Goal: Task Accomplishment & Management: Manage account settings

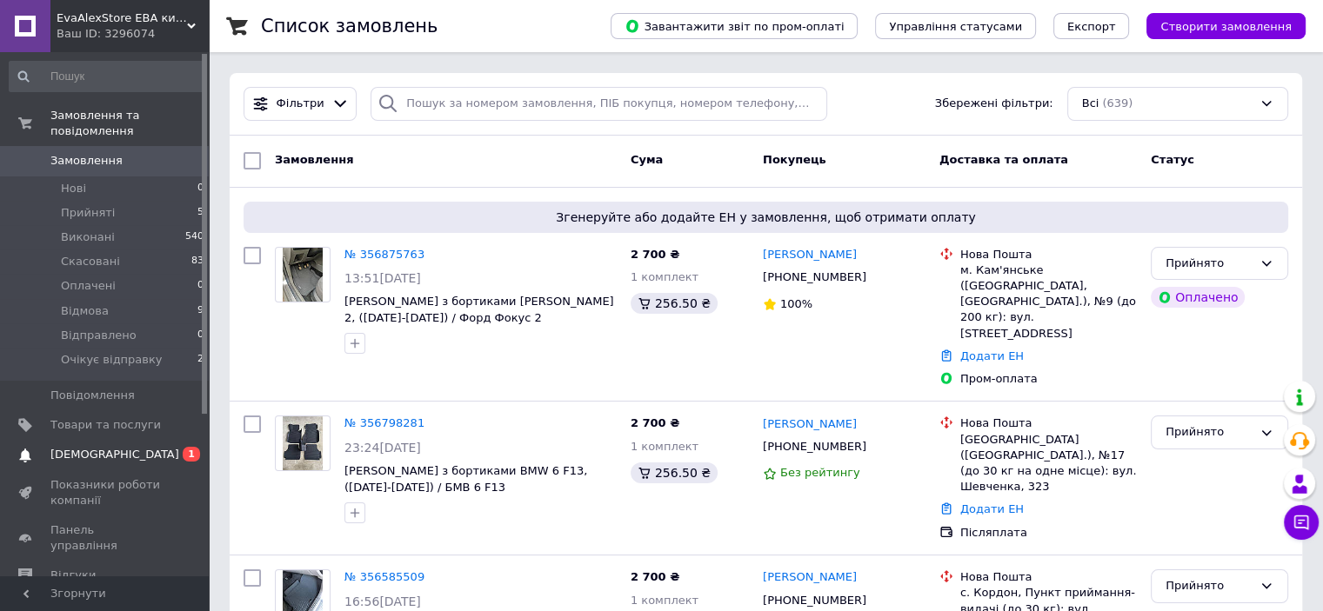
click at [125, 440] on link "Сповіщення 0 1" at bounding box center [107, 455] width 214 height 30
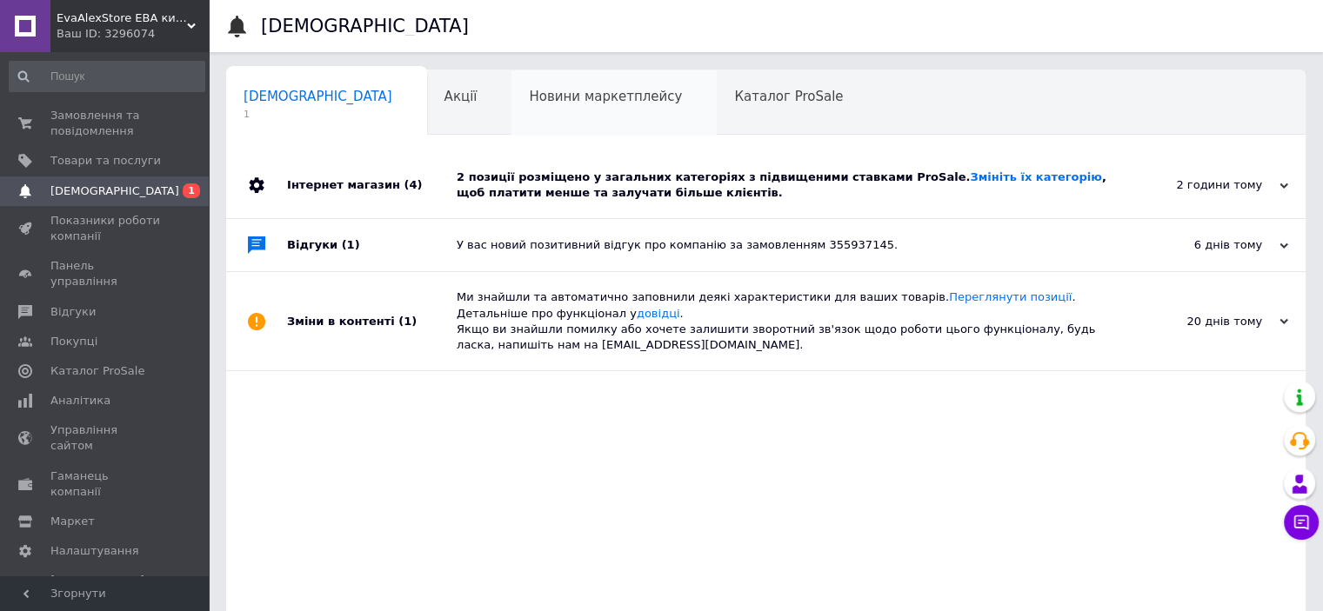
click at [511, 86] on div "Новини маркетплейсу 0" at bounding box center [613, 103] width 205 height 66
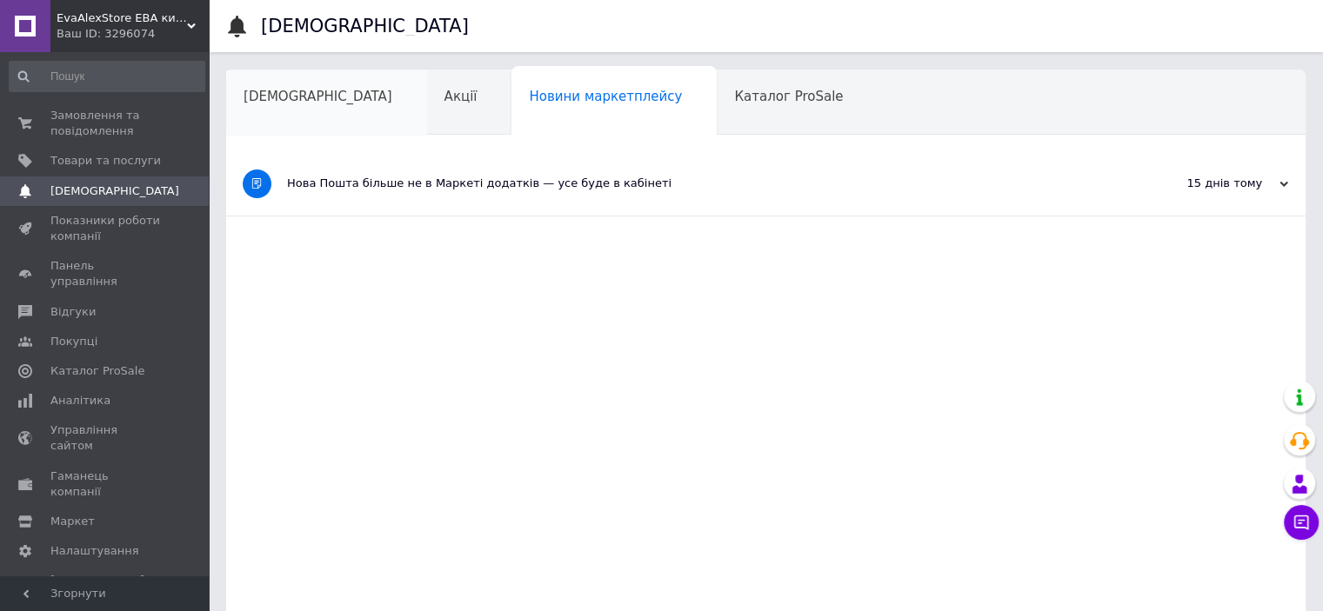
click at [297, 97] on span "[DEMOGRAPHIC_DATA]" at bounding box center [317, 97] width 149 height 16
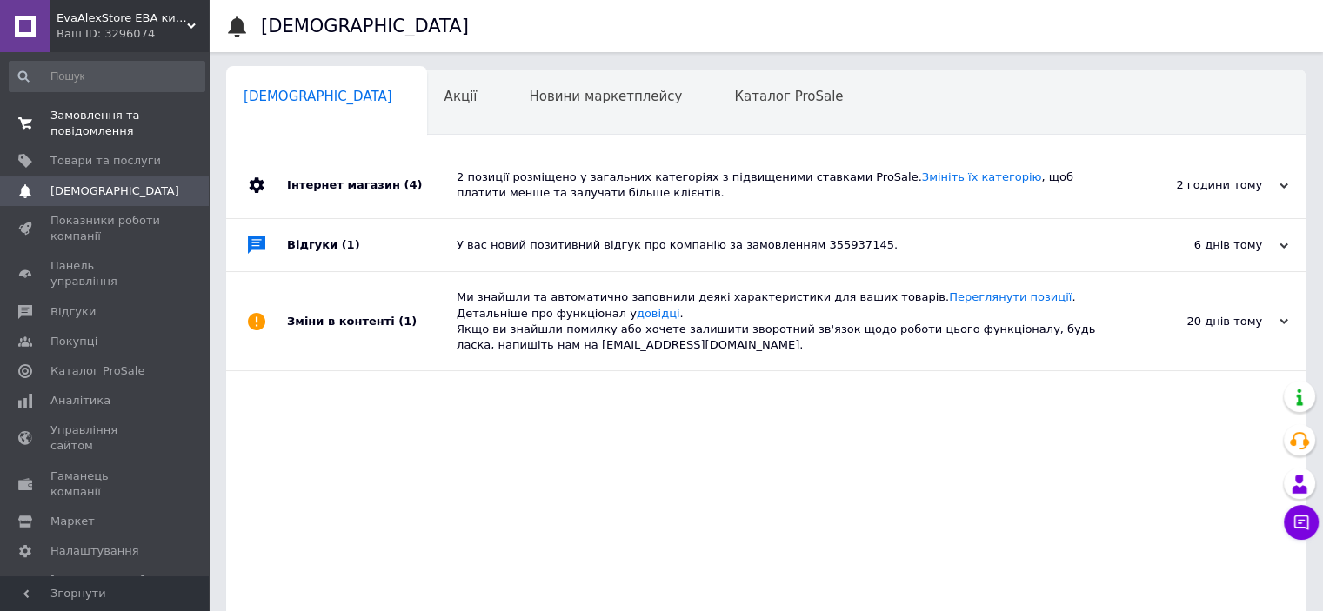
click at [133, 127] on span "Замовлення та повідомлення" at bounding box center [105, 123] width 110 height 31
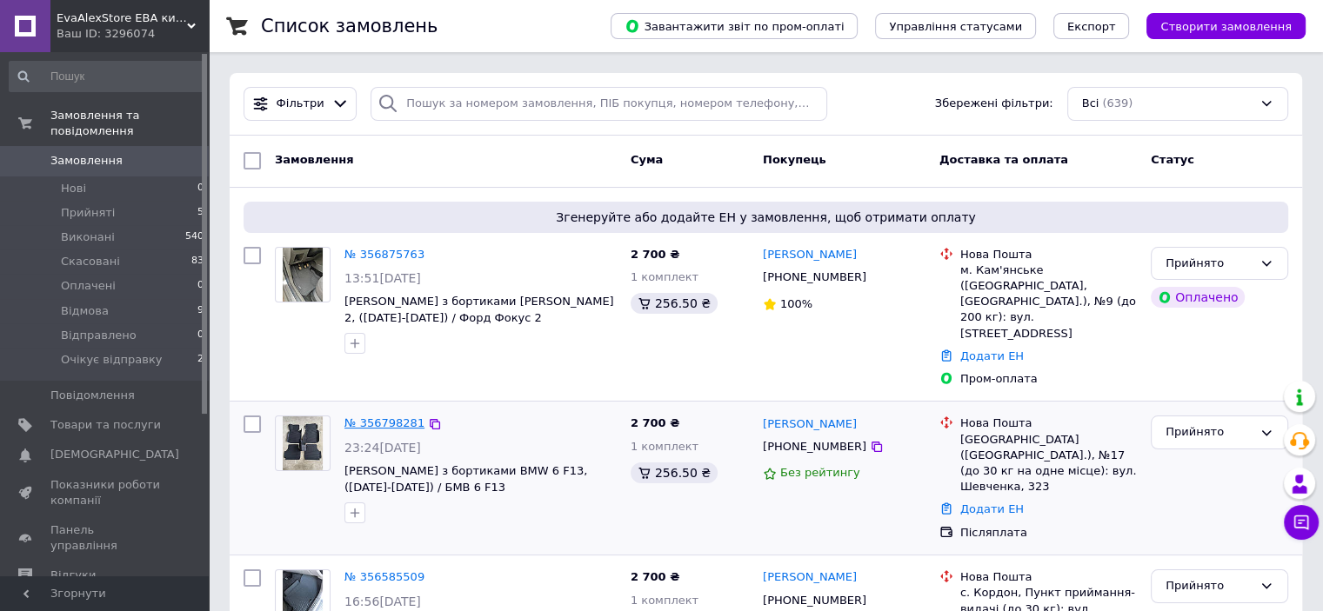
click at [383, 417] on link "№ 356798281" at bounding box center [384, 423] width 80 height 13
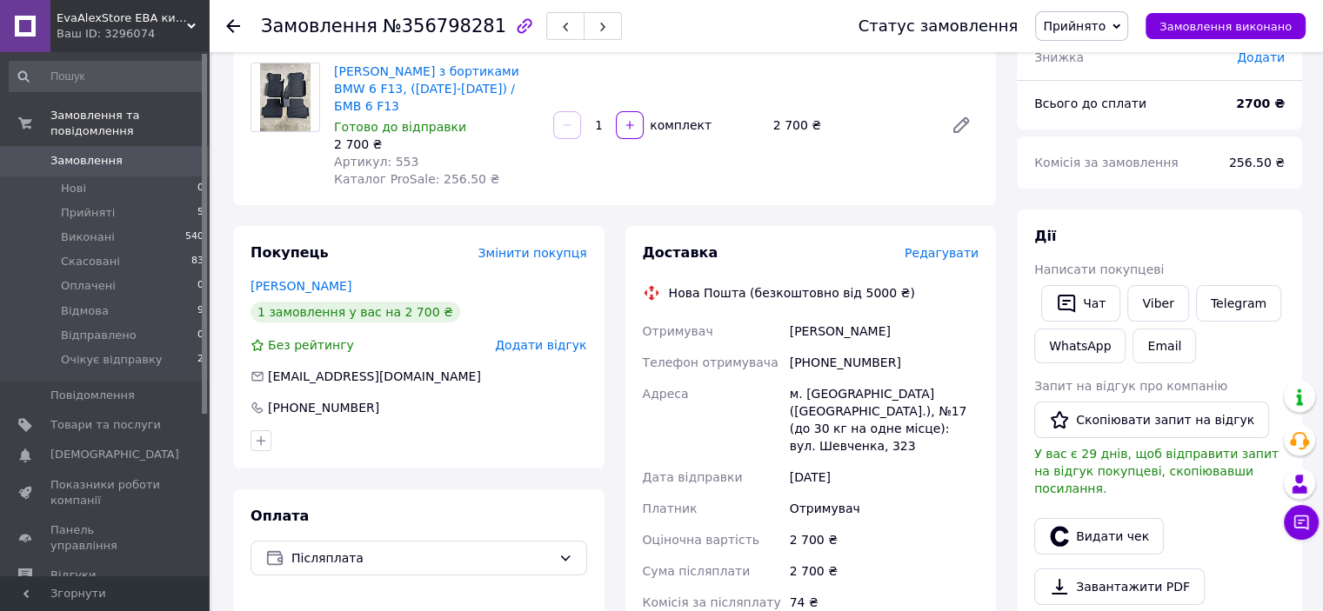
scroll to position [155, 0]
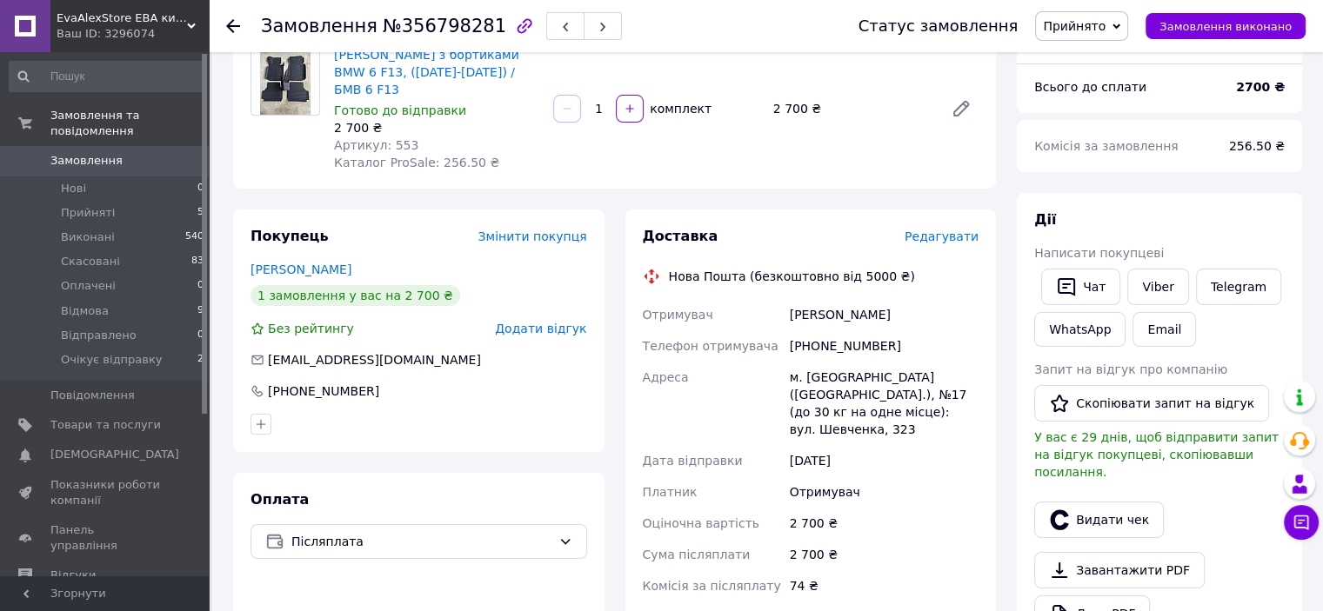
click at [1093, 13] on span "Прийнято" at bounding box center [1081, 26] width 93 height 30
click at [1119, 180] on li "Очікує відправку" at bounding box center [1095, 191] width 119 height 26
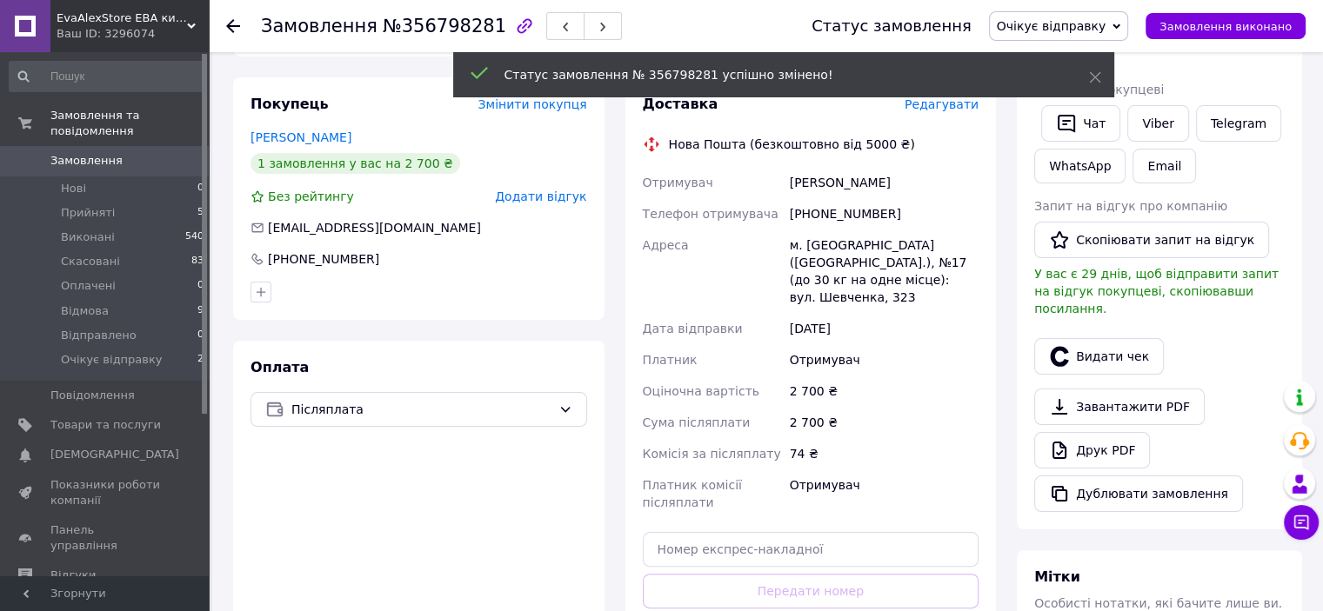
scroll to position [428, 0]
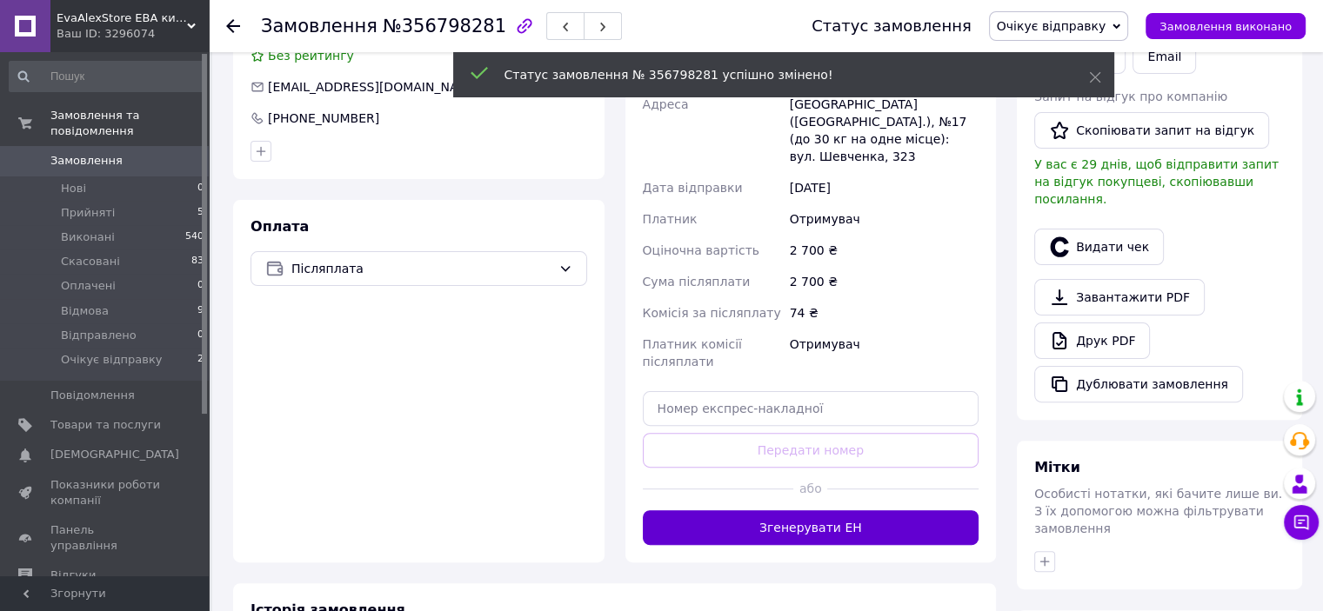
click at [835, 510] on button "Згенерувати ЕН" at bounding box center [811, 527] width 337 height 35
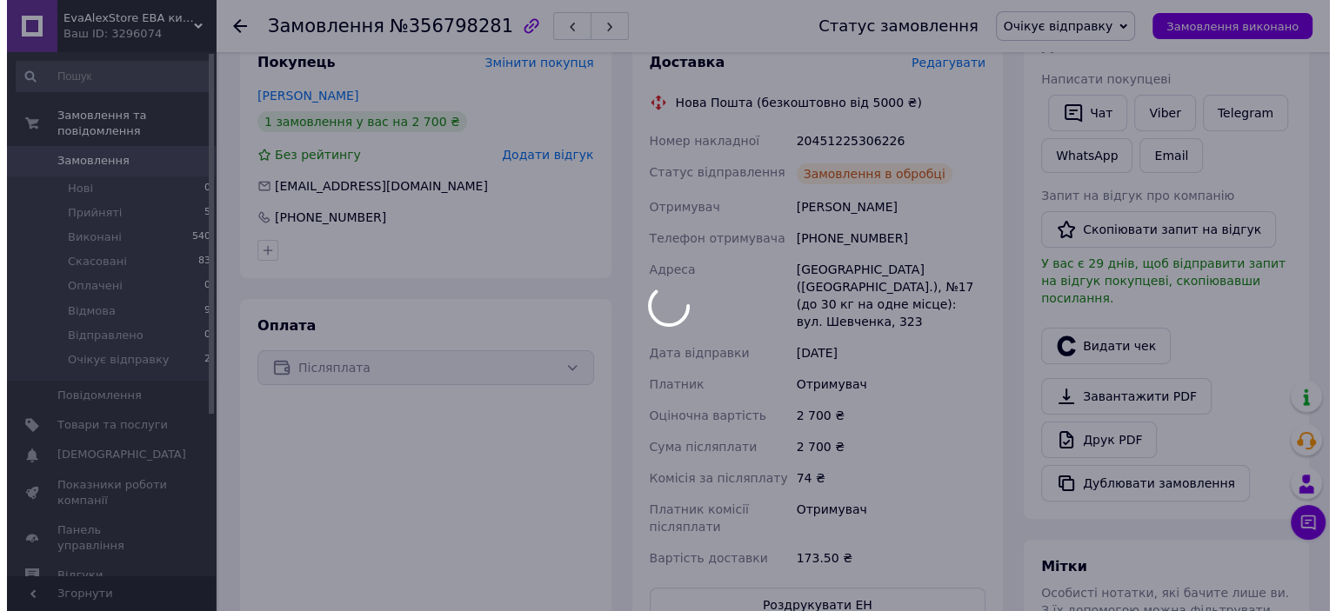
scroll to position [323, 0]
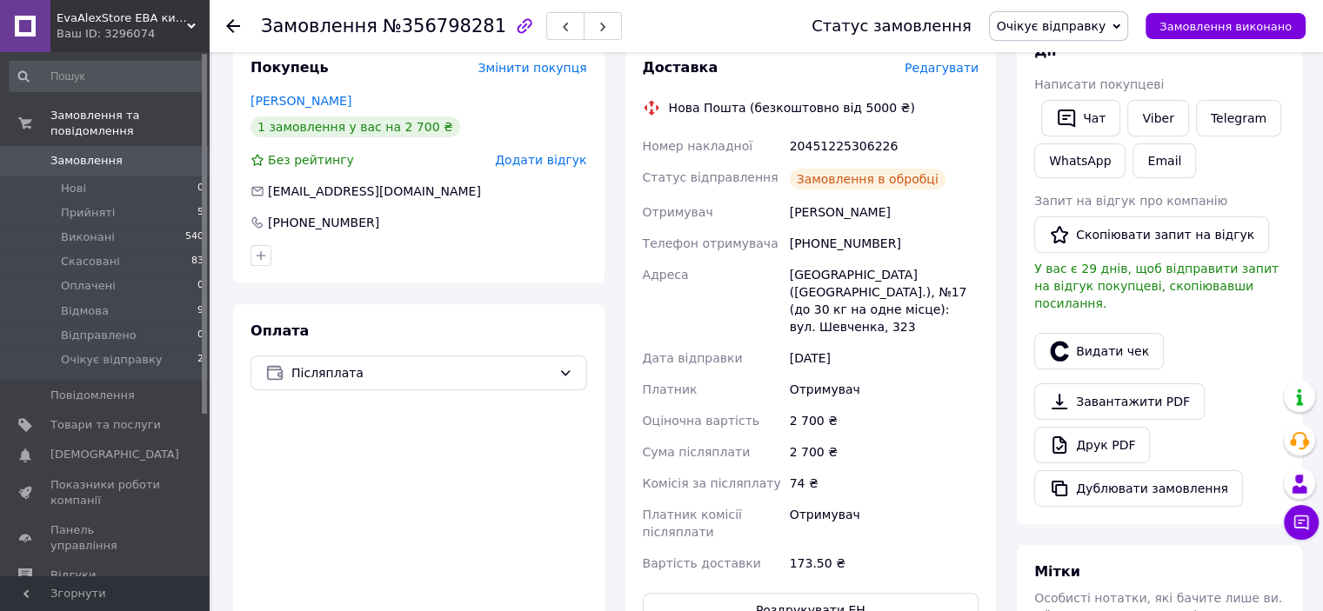
click at [856, 130] on div "20451225306226" at bounding box center [884, 145] width 196 height 31
copy div "20451225306226"
click at [1147, 109] on link "Viber" at bounding box center [1157, 118] width 61 height 37
click at [1100, 348] on button "Видати чек" at bounding box center [1099, 351] width 130 height 37
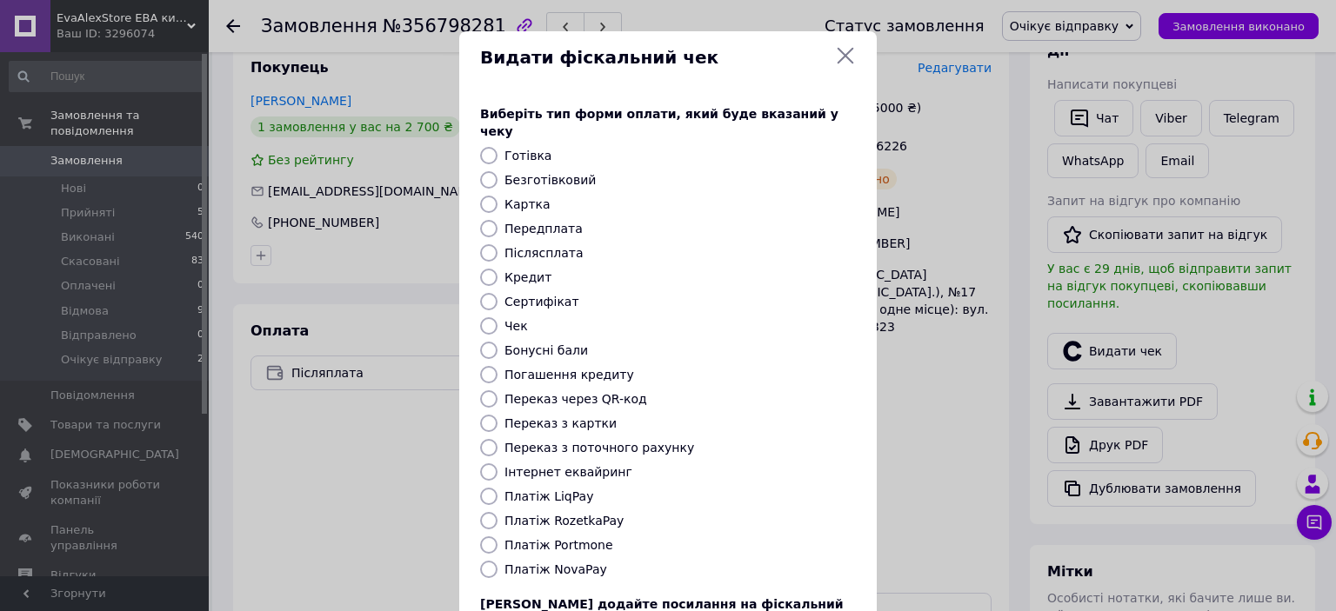
click at [556, 170] on div "Виберіть тип форми оплати, який буде вказаний у чеку Готівка Безготівковий Карт…" at bounding box center [667, 388] width 417 height 609
click at [567, 173] on label "Безготівковий" at bounding box center [549, 180] width 91 height 14
click at [497, 171] on input "Безготівковий" at bounding box center [488, 179] width 17 height 17
radio input "true"
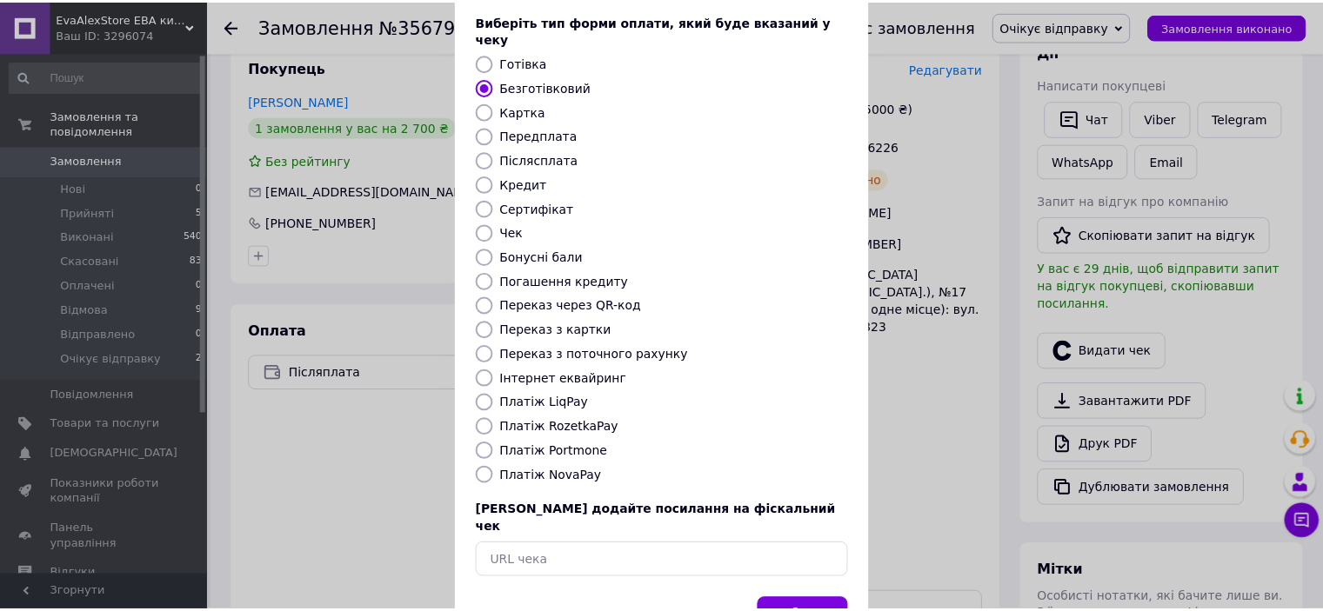
scroll to position [135, 0]
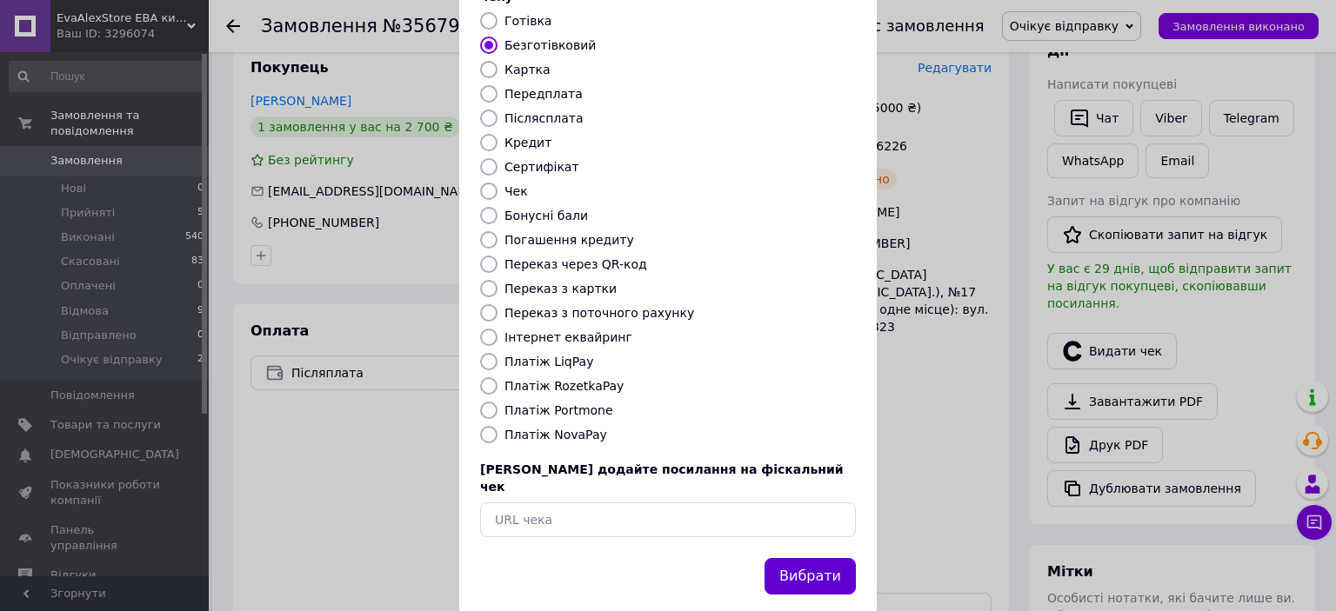
click at [835, 558] on button "Вибрати" at bounding box center [809, 576] width 91 height 37
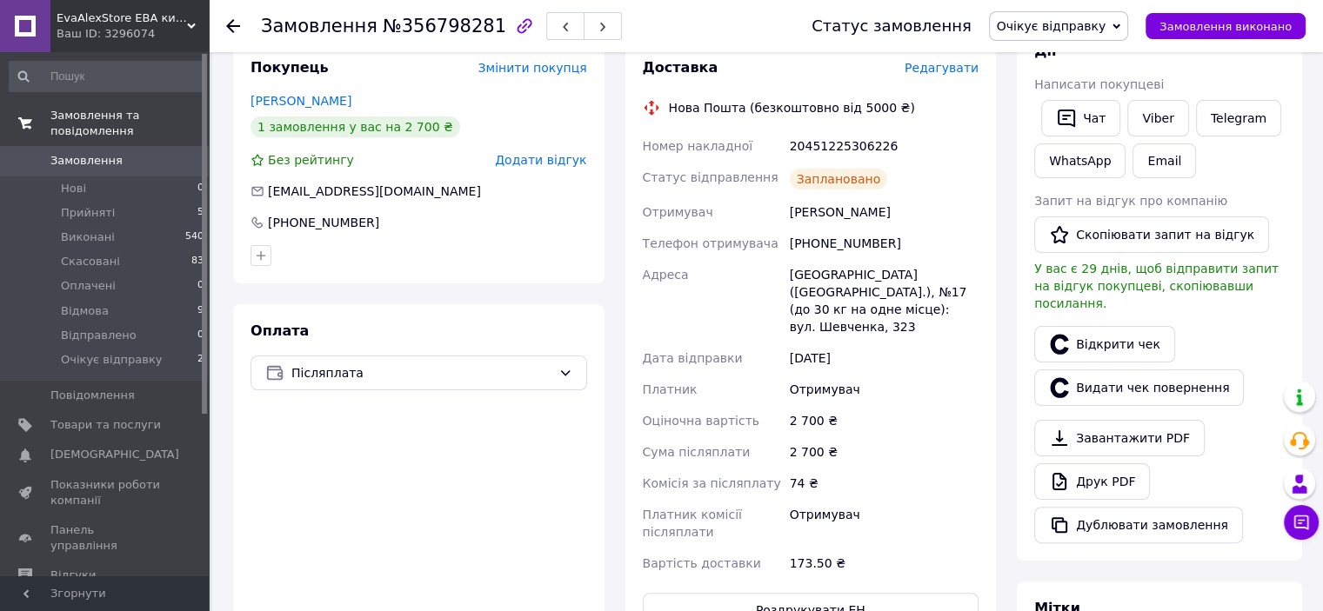
click at [140, 117] on span "Замовлення та повідомлення" at bounding box center [129, 123] width 158 height 31
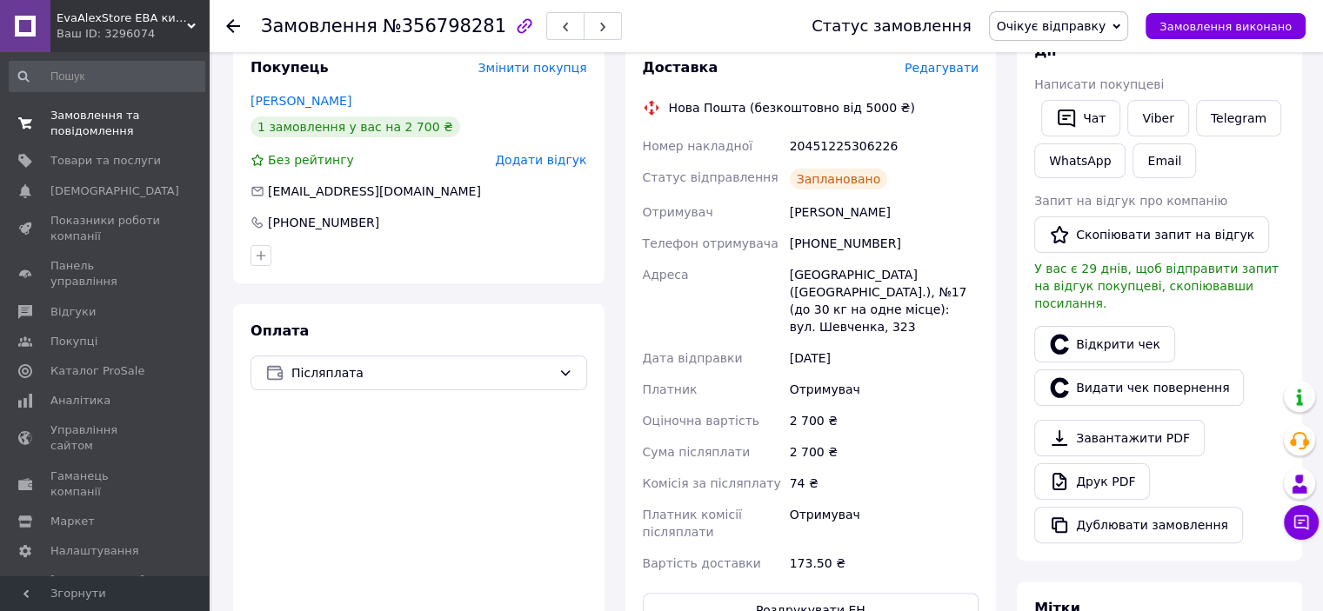
click at [126, 105] on link "Замовлення та повідомлення 0 0" at bounding box center [107, 123] width 214 height 45
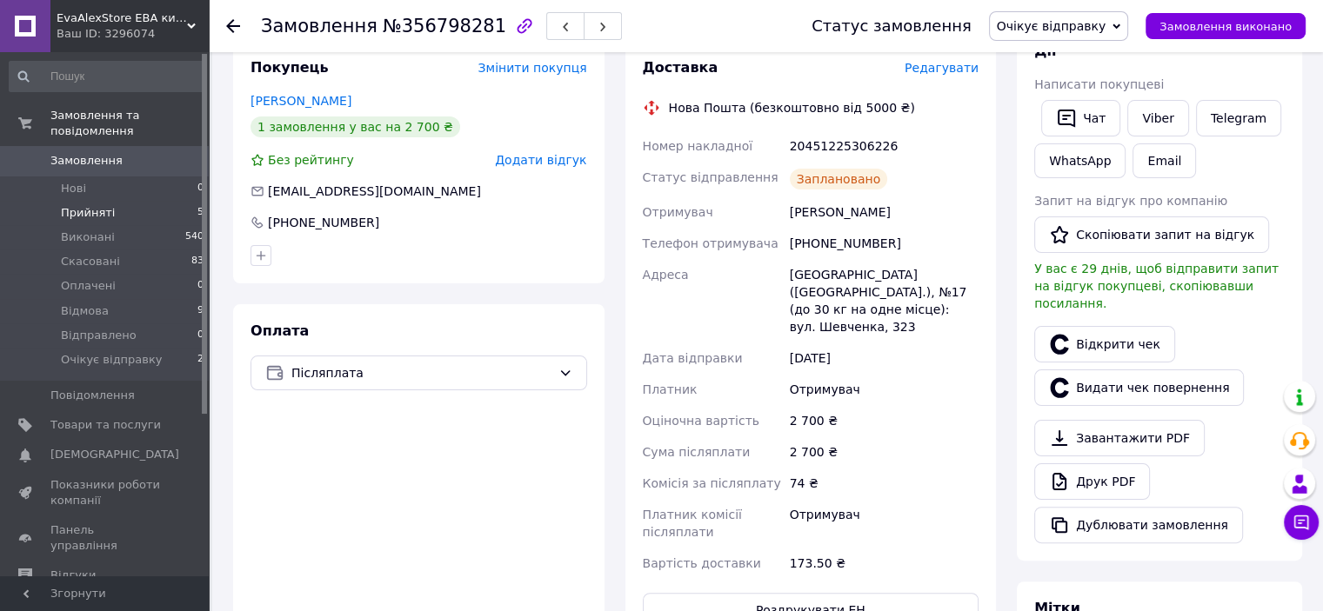
click at [108, 201] on li "Прийняті 5" at bounding box center [107, 213] width 214 height 24
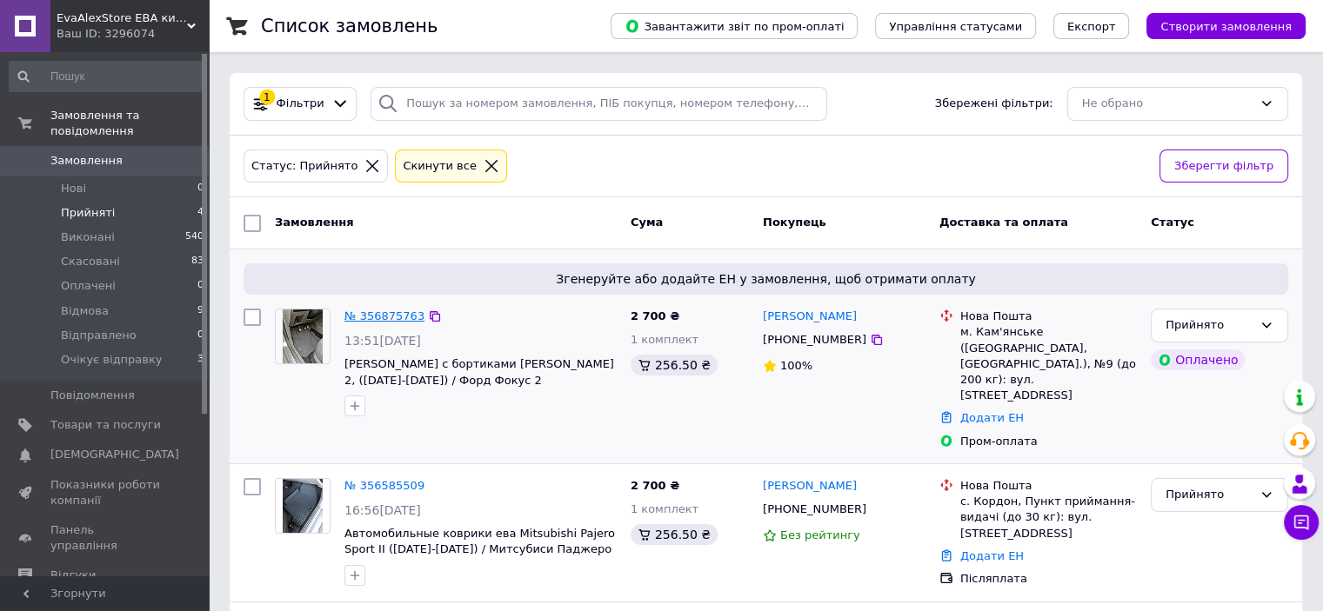
click at [387, 317] on link "№ 356875763" at bounding box center [384, 316] width 80 height 13
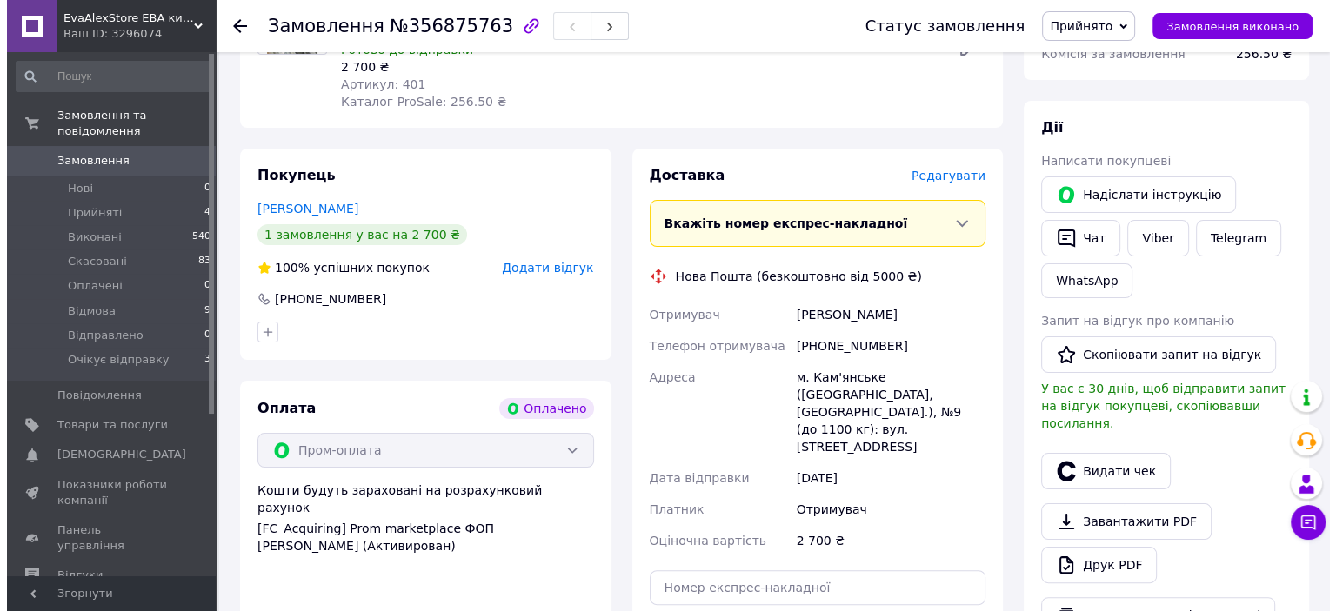
scroll to position [285, 0]
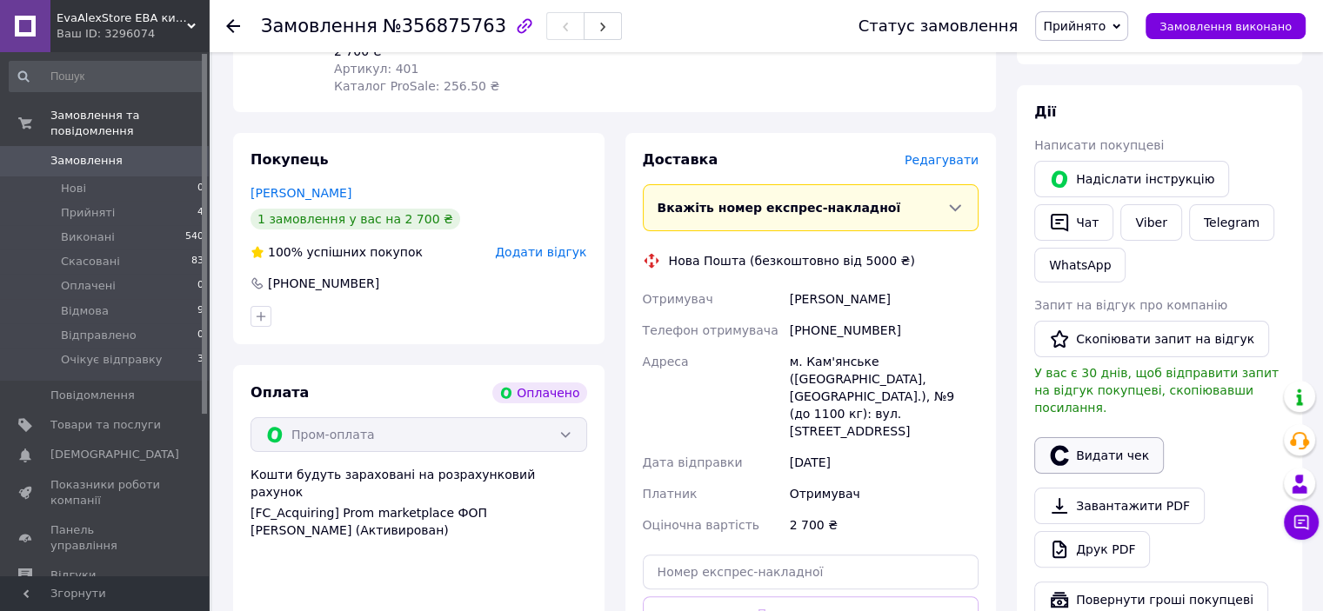
click at [1101, 447] on button "Видати чек" at bounding box center [1099, 455] width 130 height 37
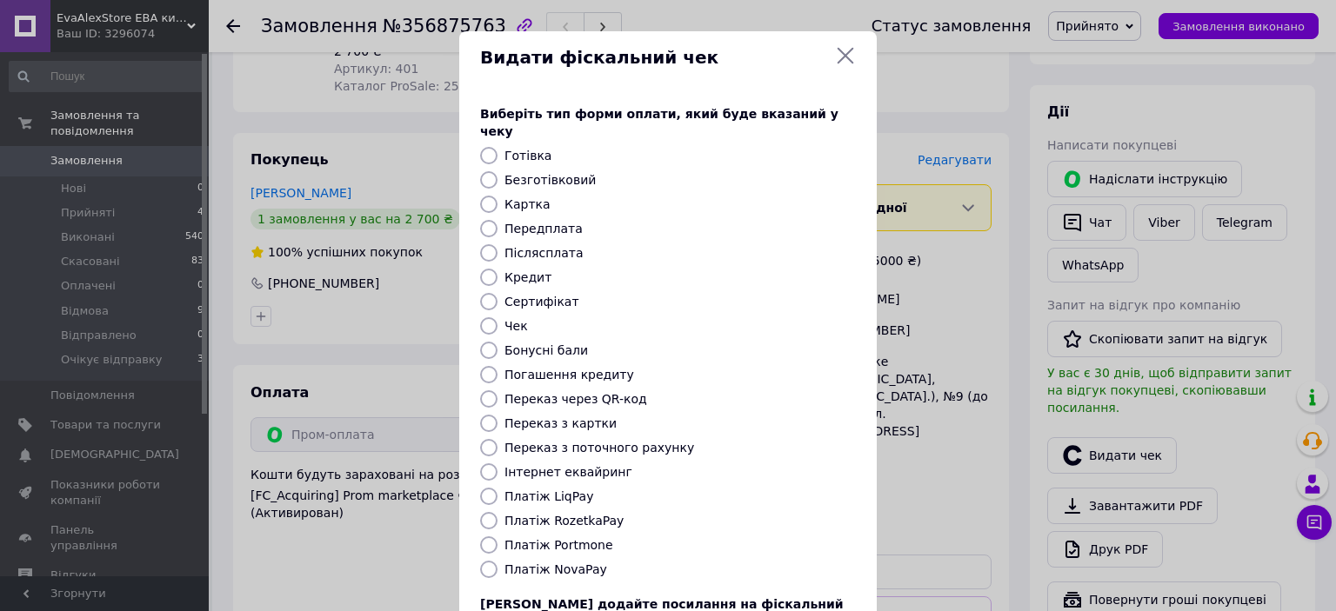
click at [552, 173] on label "Безготівковий" at bounding box center [549, 180] width 91 height 14
click at [497, 171] on input "Безготівковий" at bounding box center [488, 179] width 17 height 17
radio input "true"
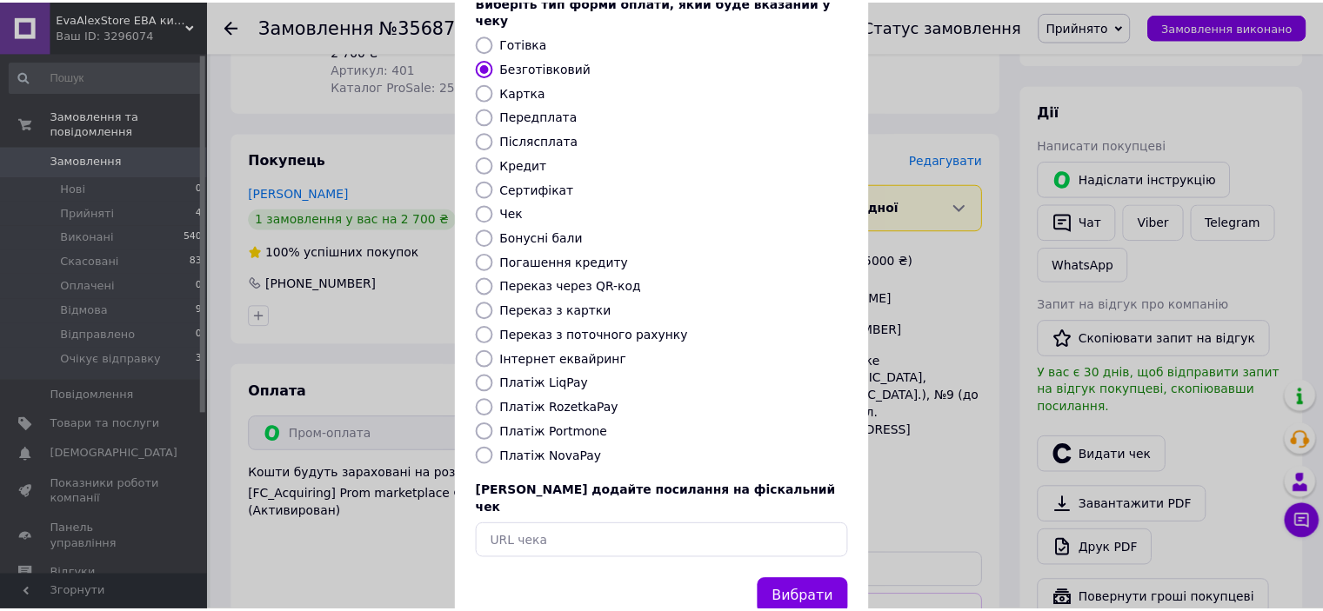
scroll to position [135, 0]
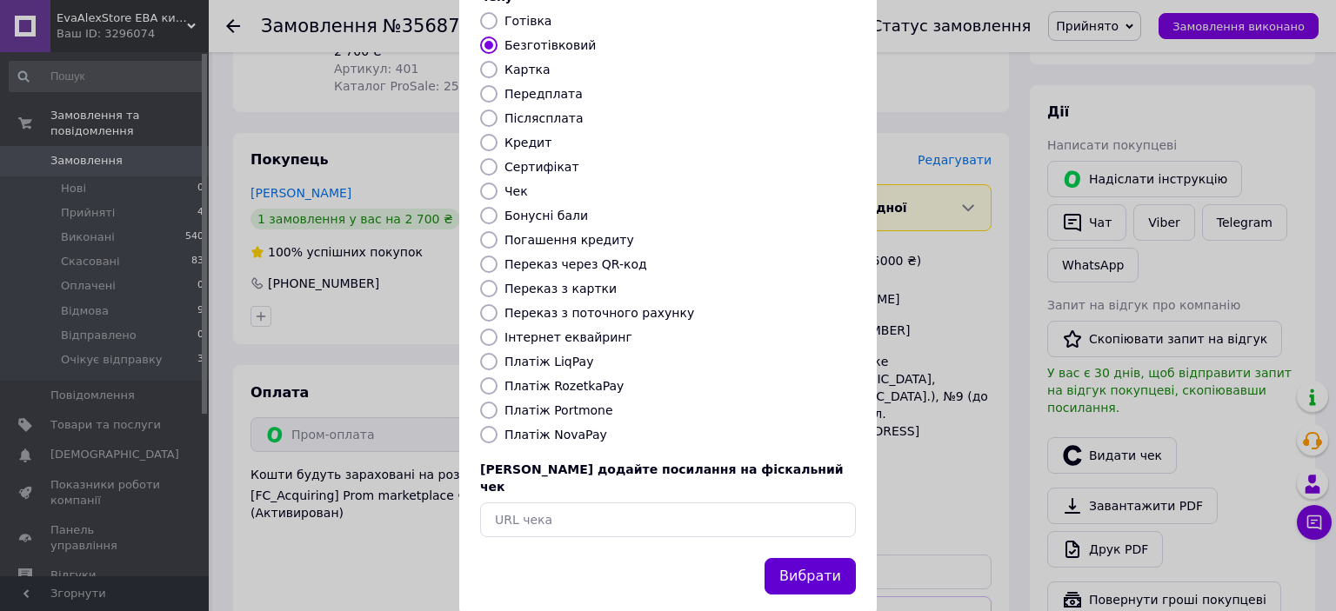
click at [833, 558] on button "Вибрати" at bounding box center [809, 576] width 91 height 37
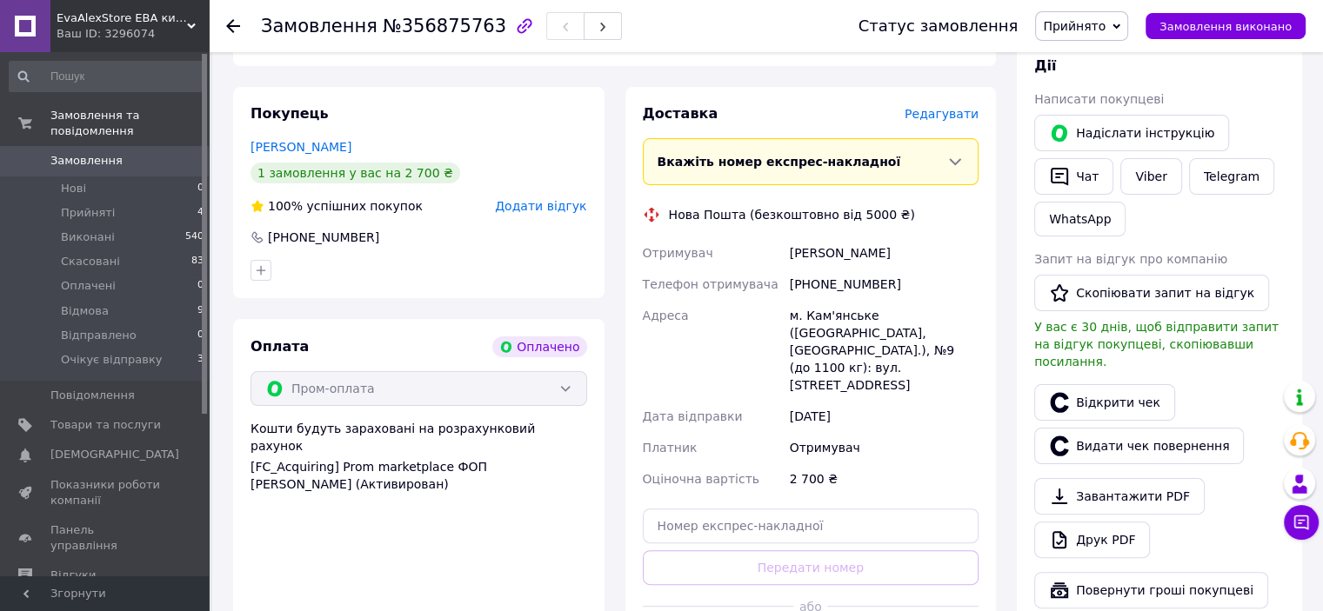
scroll to position [365, 0]
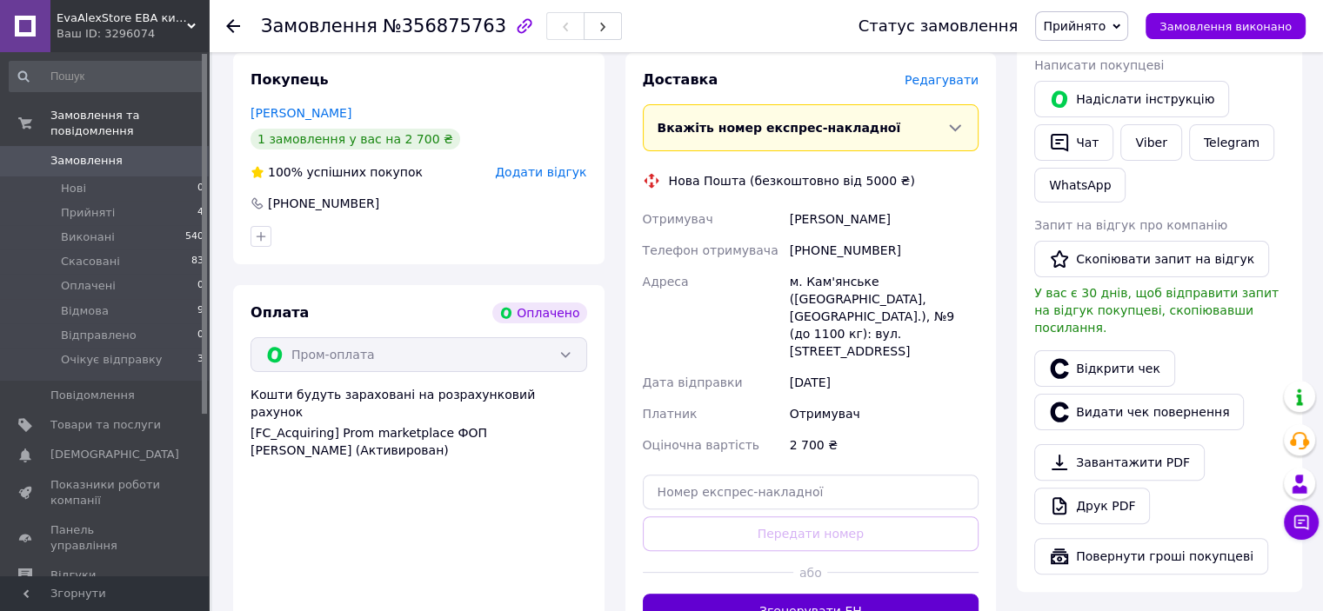
click at [797, 594] on button "Згенерувати ЕН" at bounding box center [811, 611] width 337 height 35
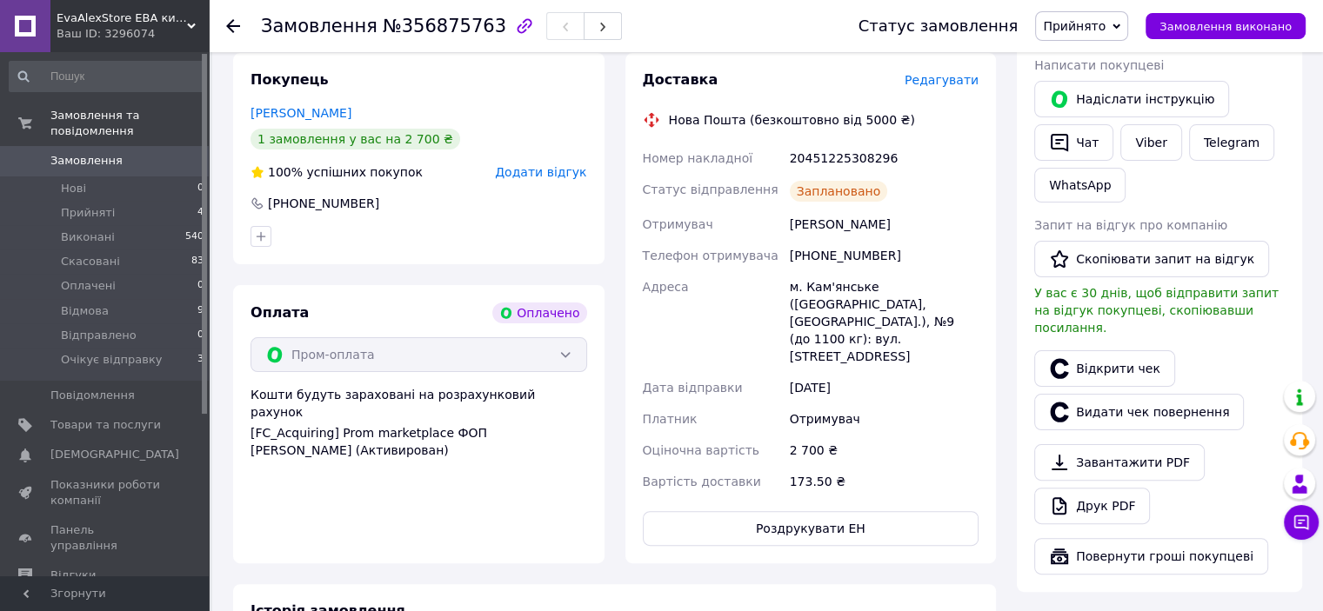
click at [842, 143] on div "20451225308296" at bounding box center [884, 158] width 196 height 31
copy div "20451225308296"
click at [1113, 15] on span "Прийнято" at bounding box center [1081, 26] width 93 height 30
click at [1099, 184] on li "Очікує відправку" at bounding box center [1095, 191] width 119 height 26
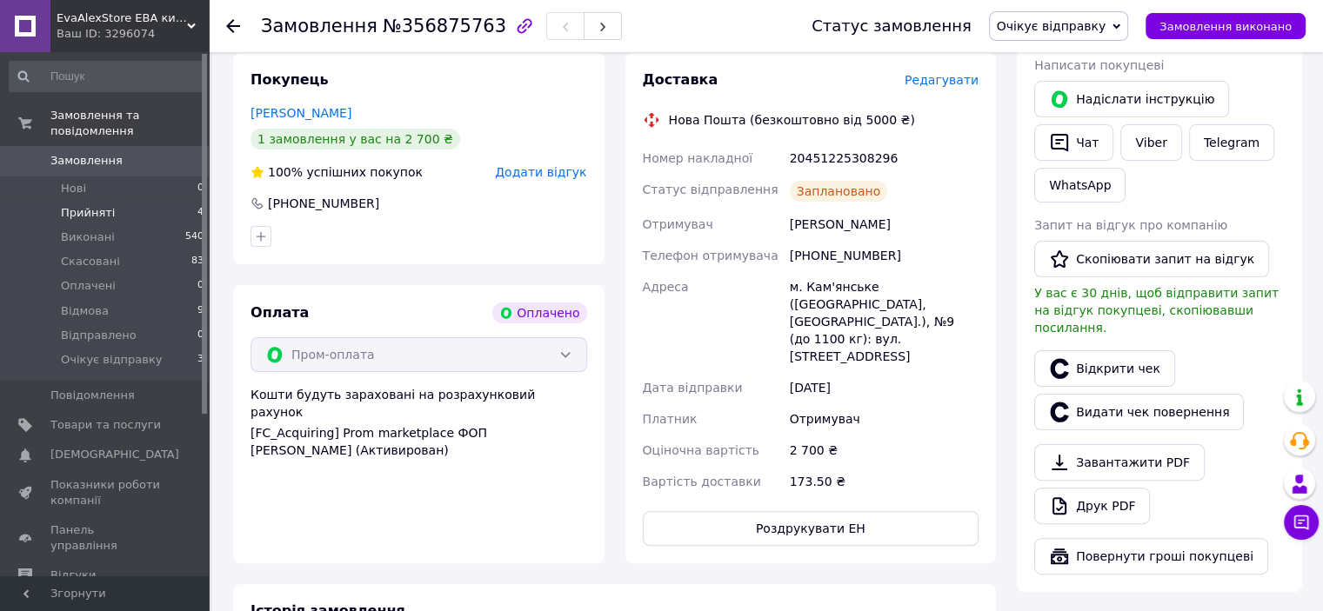
click at [154, 201] on li "Прийняті 4" at bounding box center [107, 213] width 214 height 24
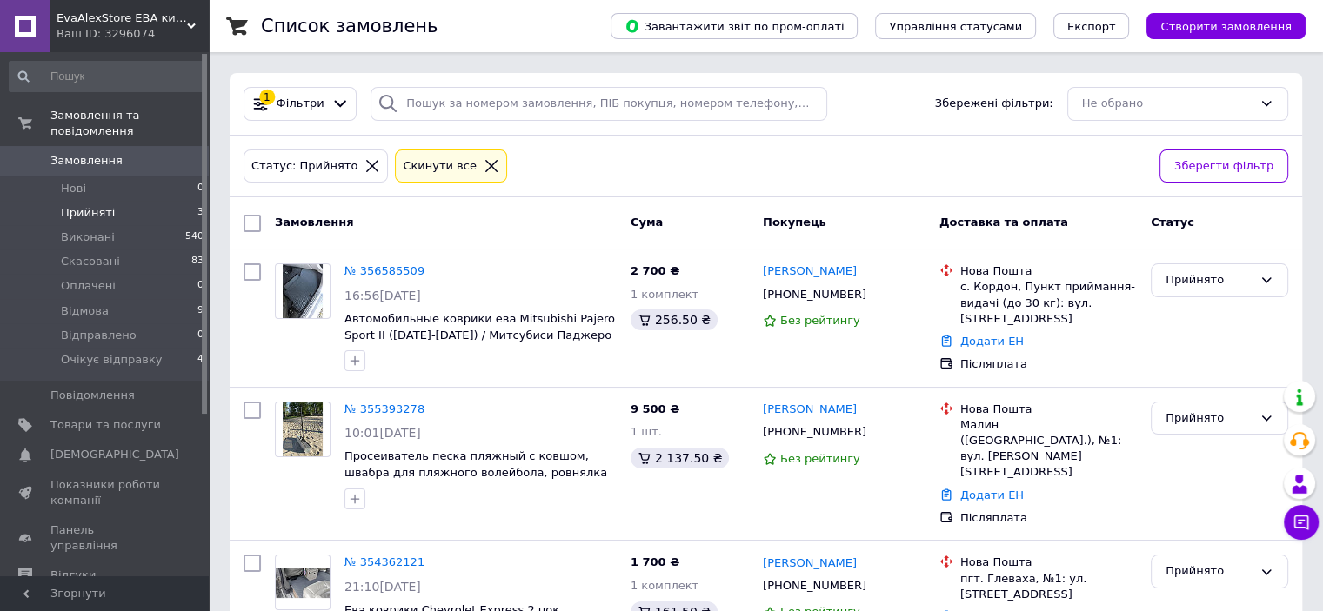
scroll to position [67, 0]
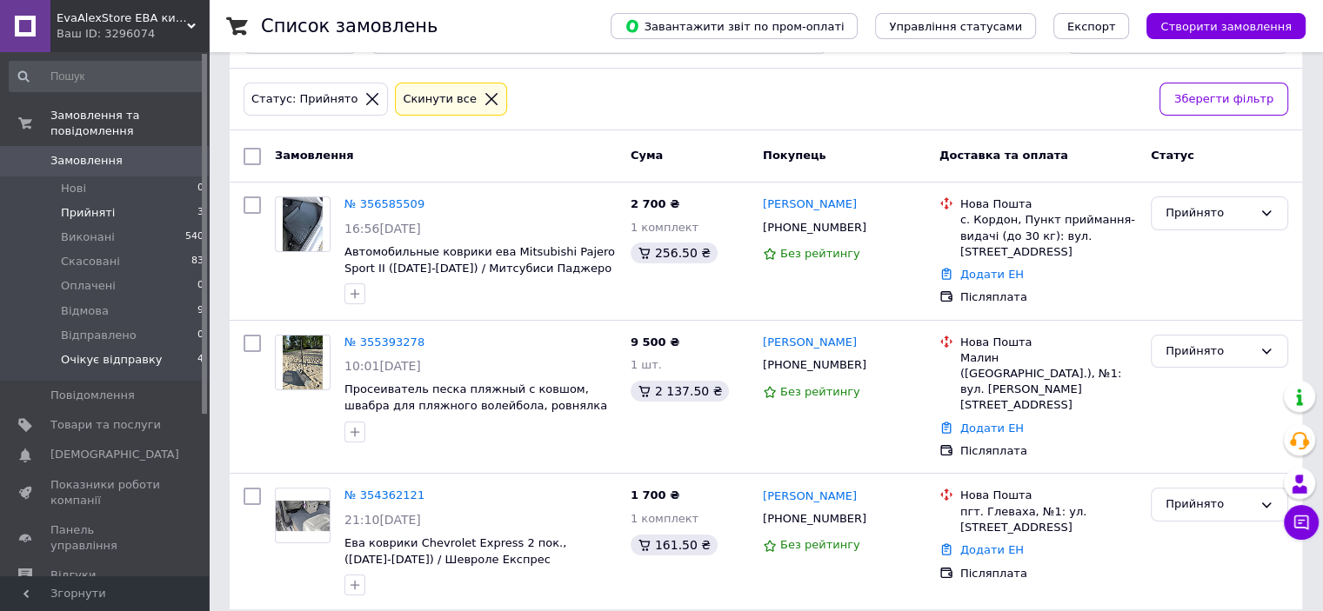
click at [132, 352] on span "Очікує відправку" at bounding box center [112, 360] width 102 height 16
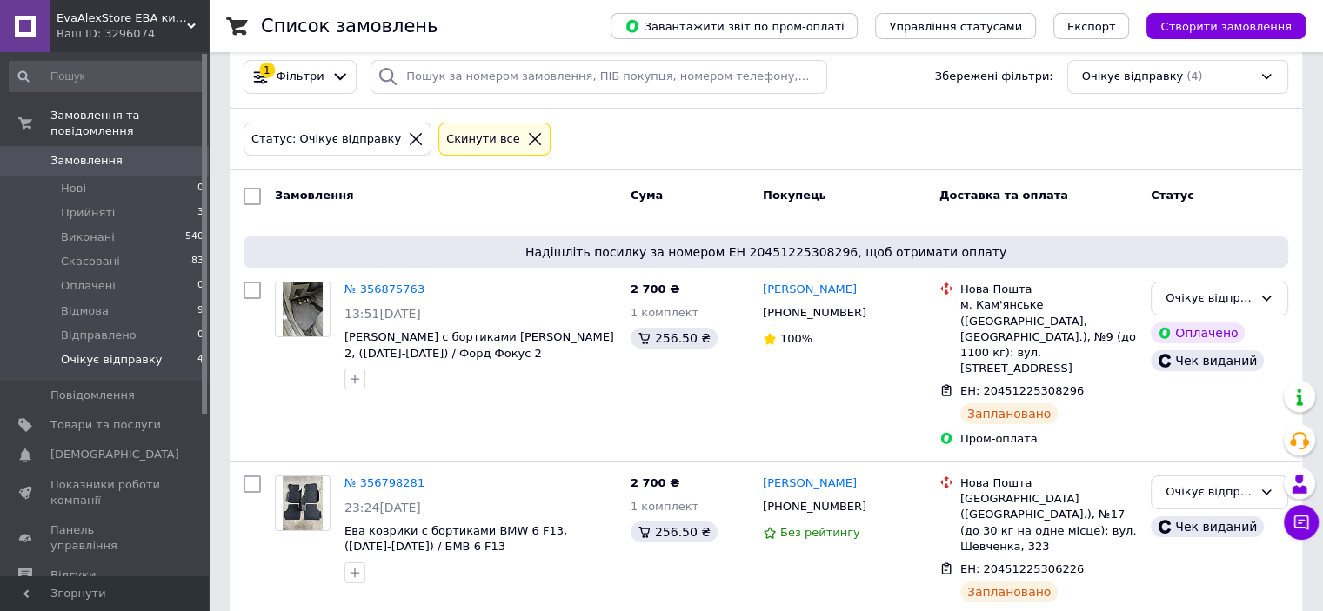
scroll to position [33, 0]
